Goal: Book appointment/travel/reservation

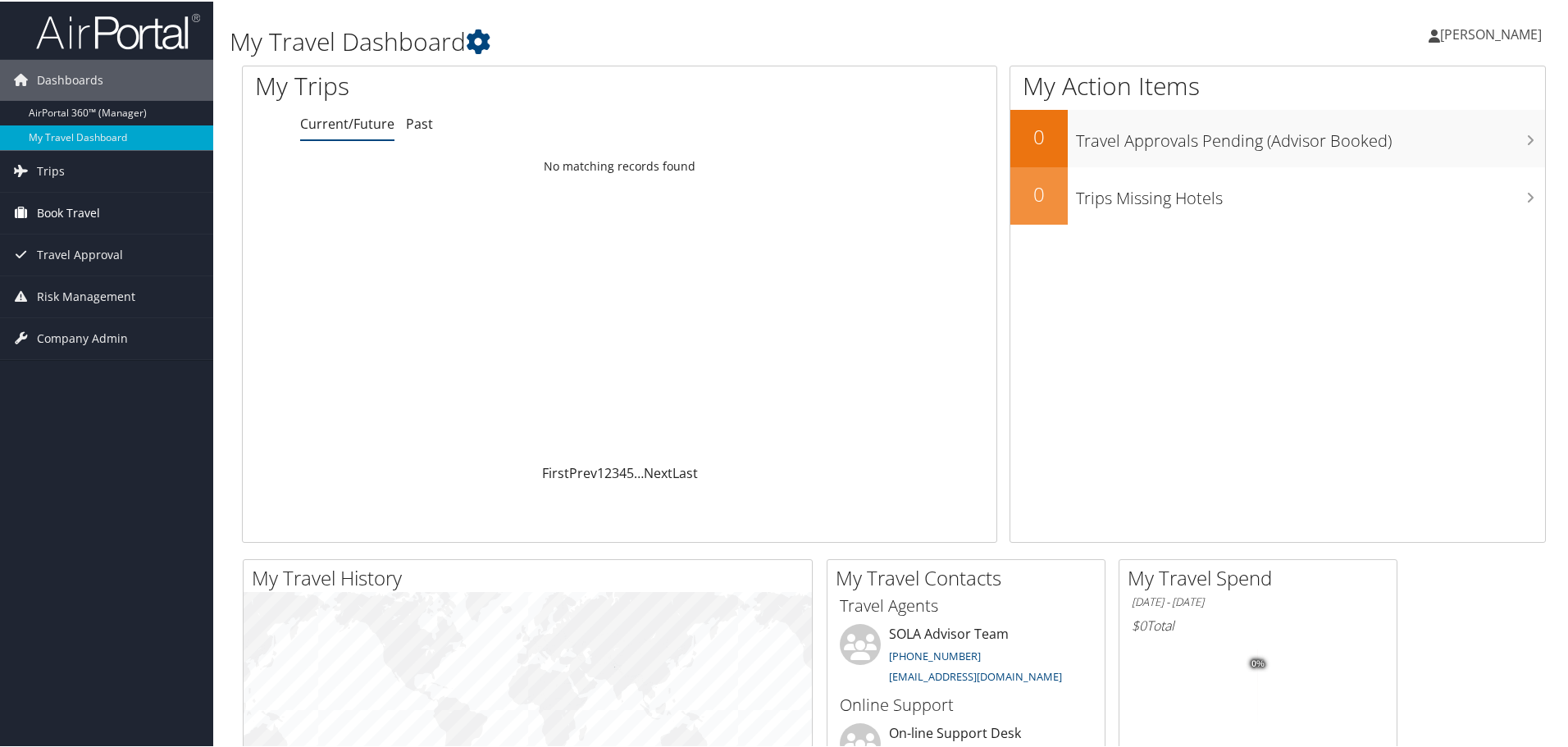
click at [74, 219] on span "Book Travel" at bounding box center [68, 211] width 63 height 41
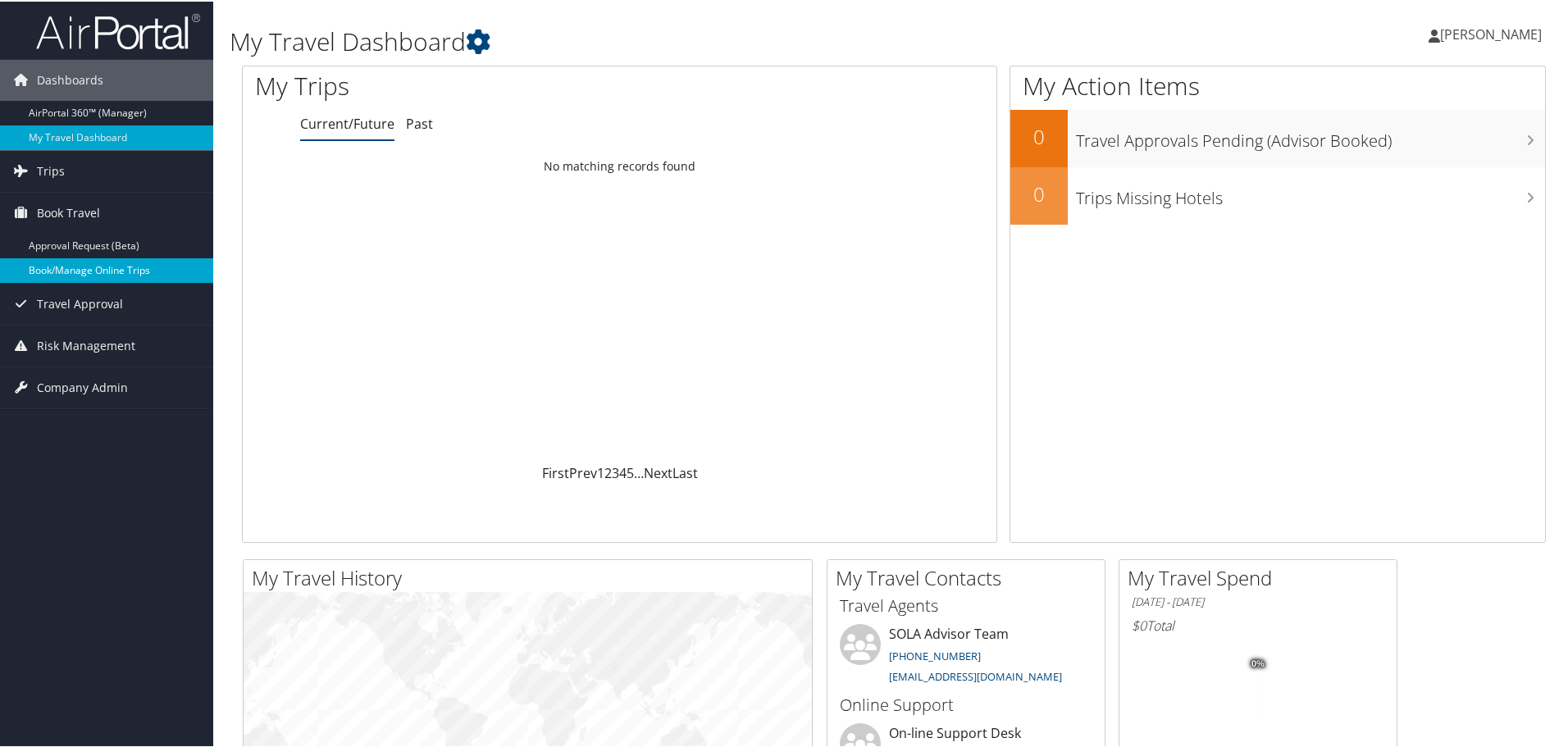
click at [70, 271] on link "Book/Manage Online Trips" at bounding box center [107, 268] width 214 height 24
